Goal: Transaction & Acquisition: Purchase product/service

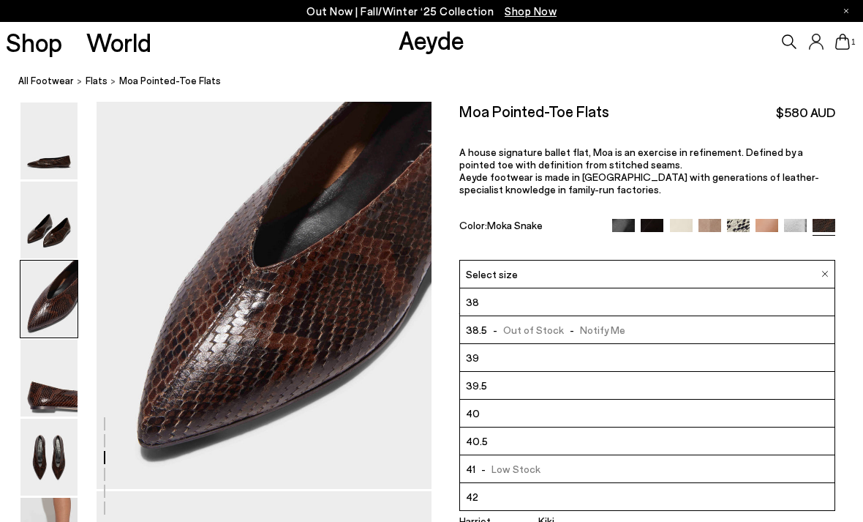
scroll to position [83, 0]
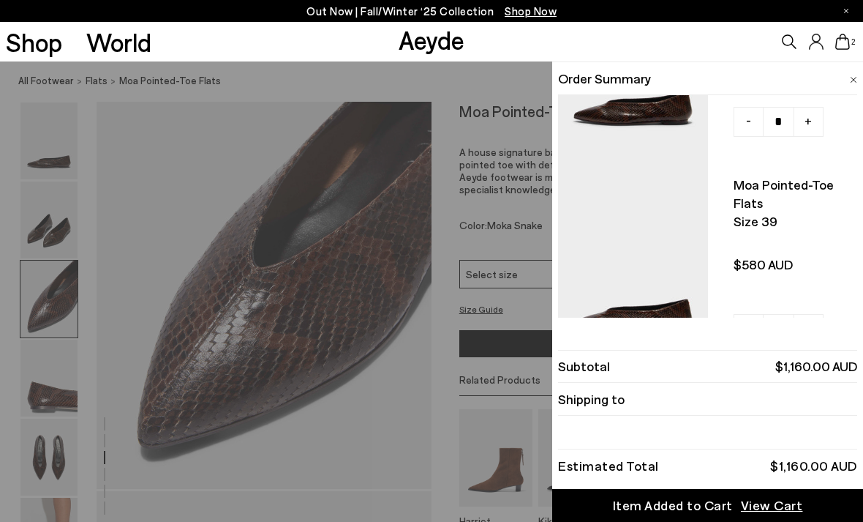
scroll to position [145, 0]
type input "*"
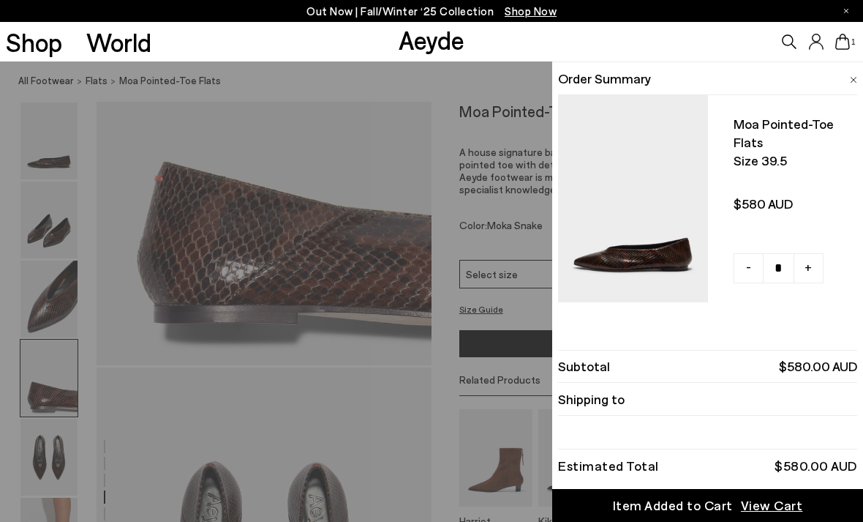
scroll to position [1507, 0]
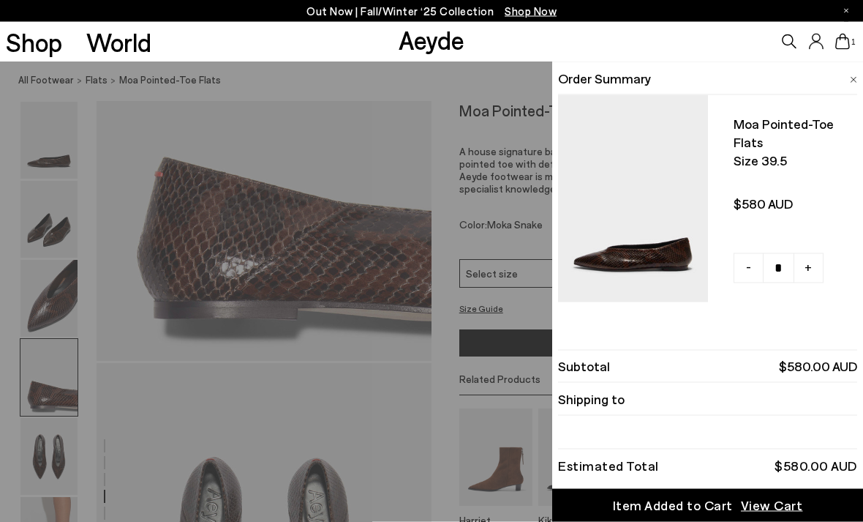
click at [767, 514] on span "View Cart" at bounding box center [772, 505] width 62 height 18
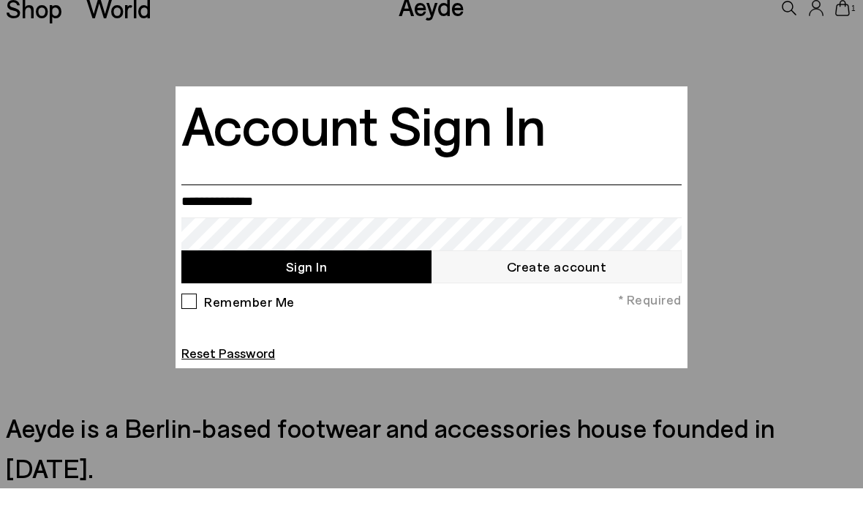
scroll to position [162, 0]
